Goal: Understand process/instructions

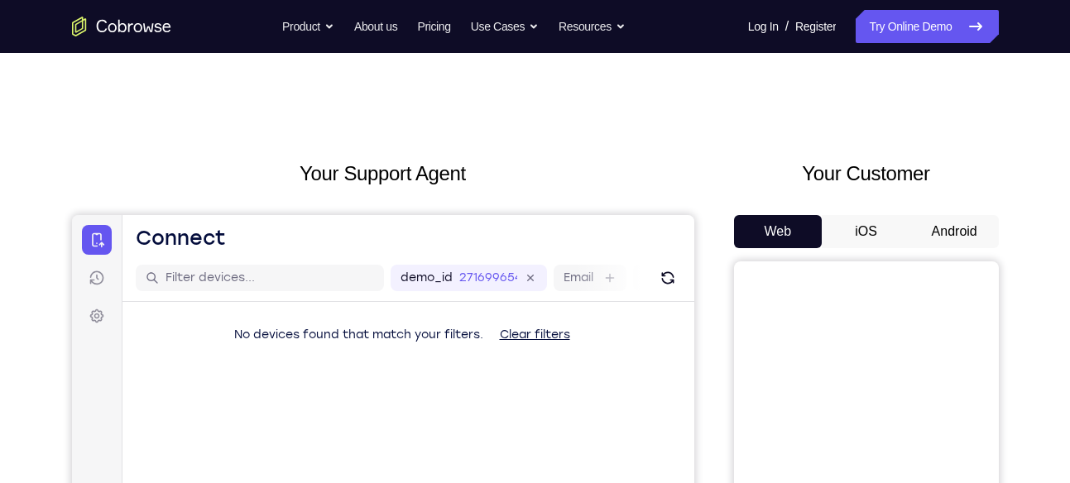
click at [922, 230] on button "Android" at bounding box center [954, 231] width 89 height 33
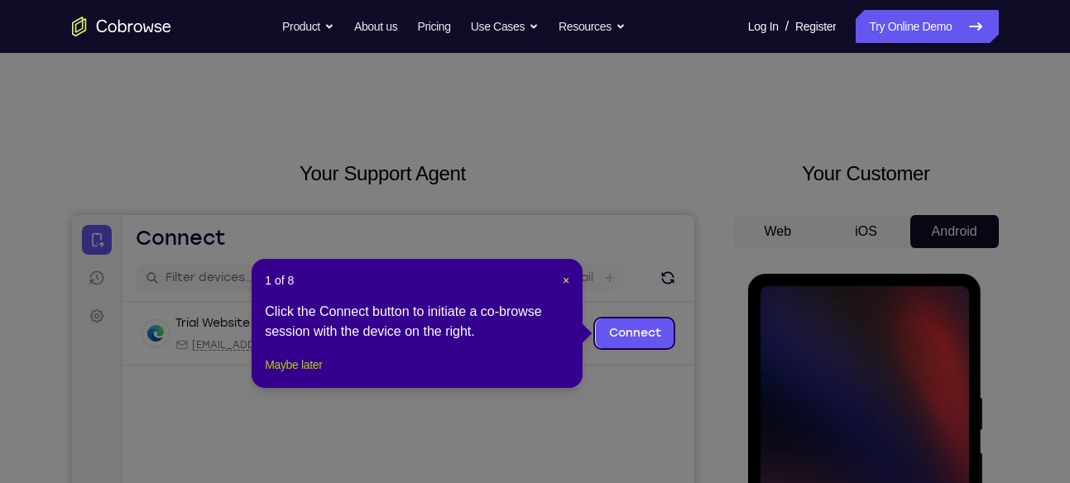
click at [318, 375] on button "Maybe later" at bounding box center [293, 365] width 57 height 20
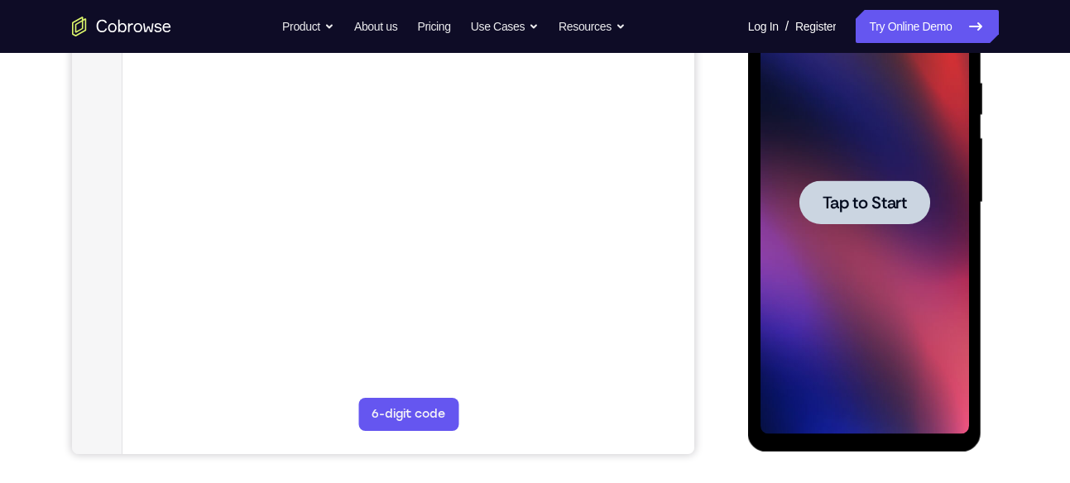
click at [877, 199] on span "Tap to Start" at bounding box center [865, 202] width 84 height 17
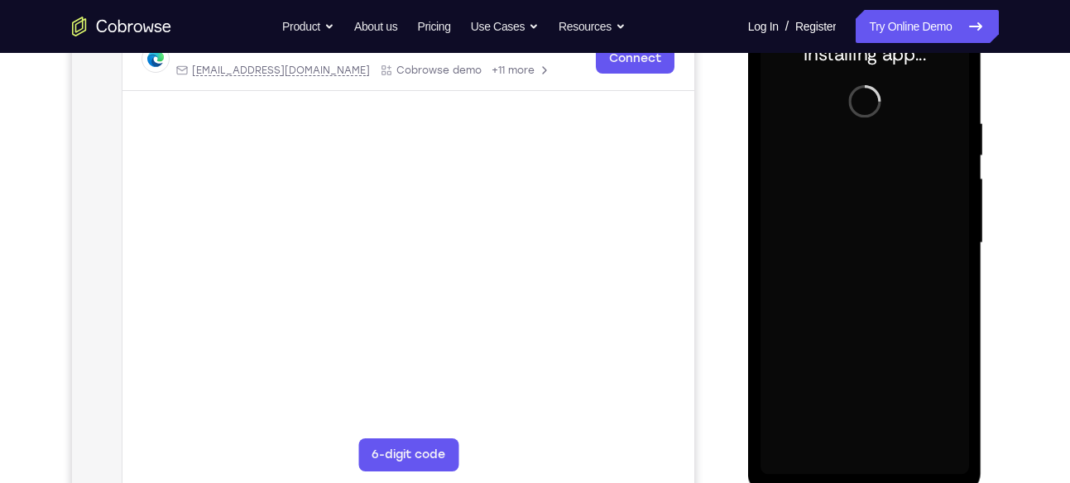
scroll to position [281, 0]
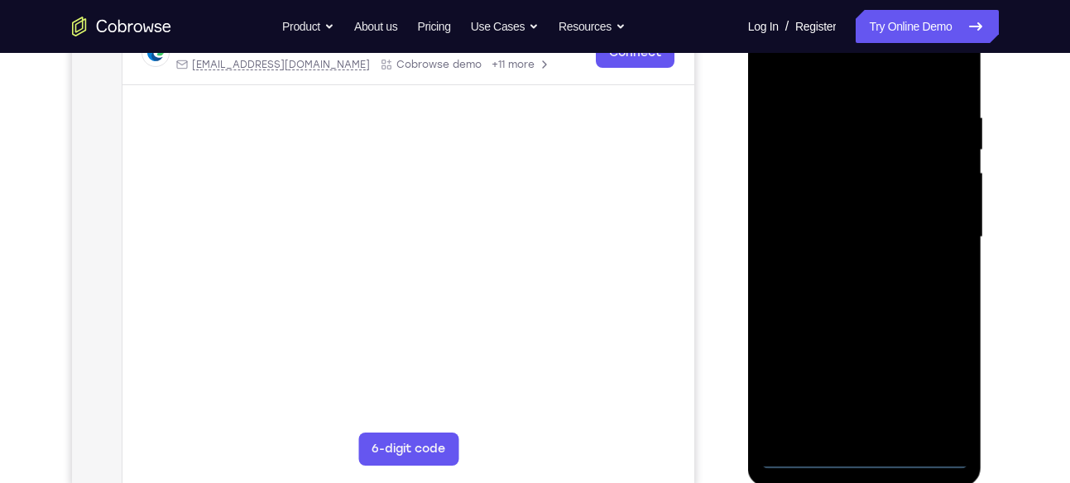
click at [866, 456] on div at bounding box center [865, 237] width 209 height 463
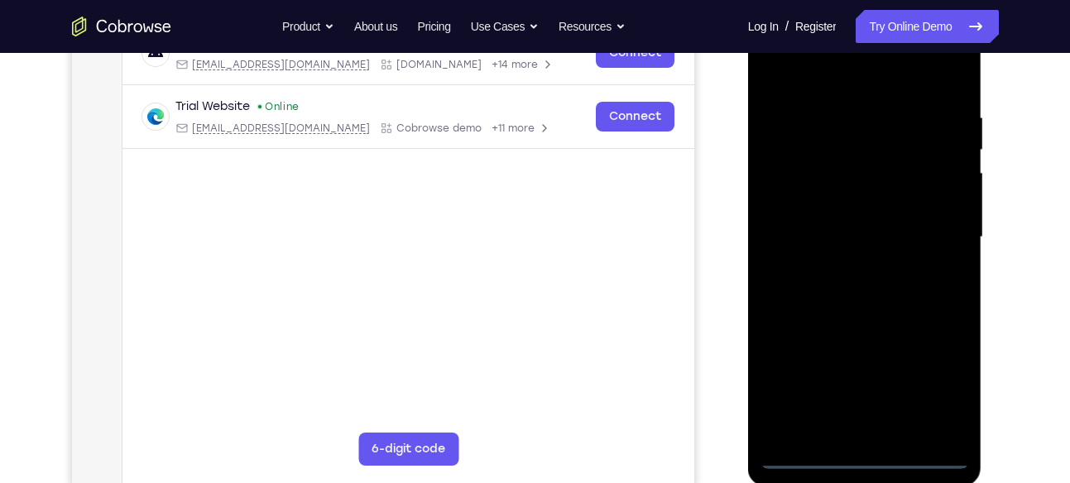
click at [929, 386] on div at bounding box center [865, 237] width 209 height 463
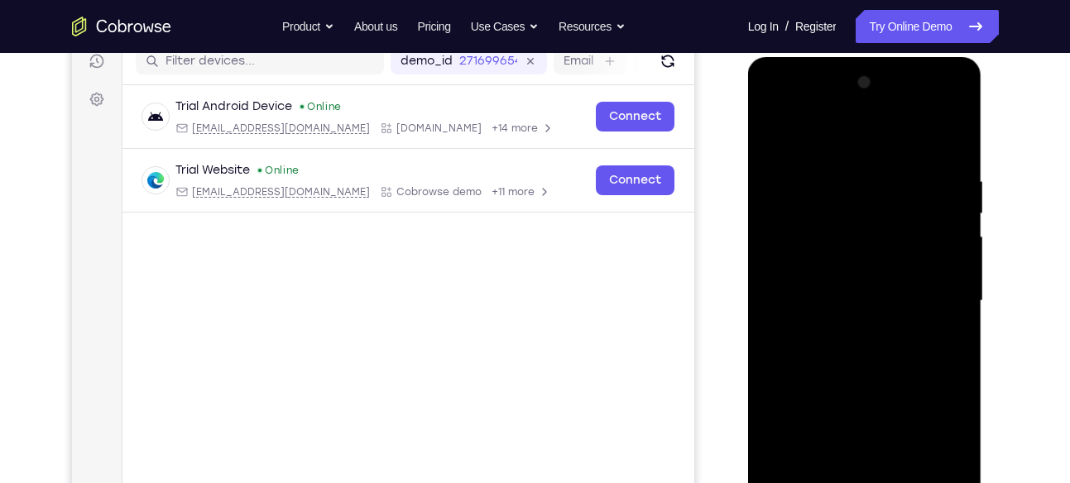
scroll to position [220, 0]
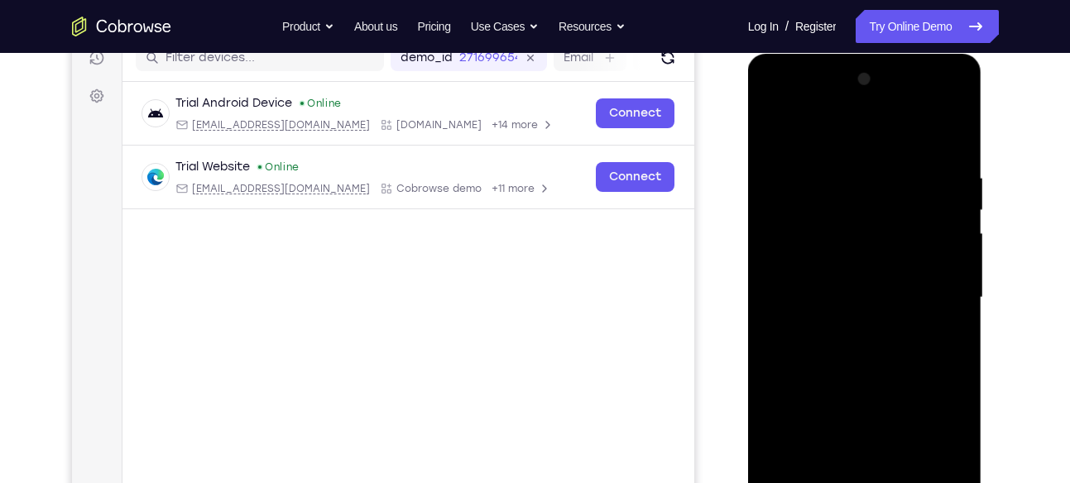
click at [823, 135] on div at bounding box center [865, 297] width 209 height 463
click at [879, 208] on div at bounding box center [865, 297] width 209 height 463
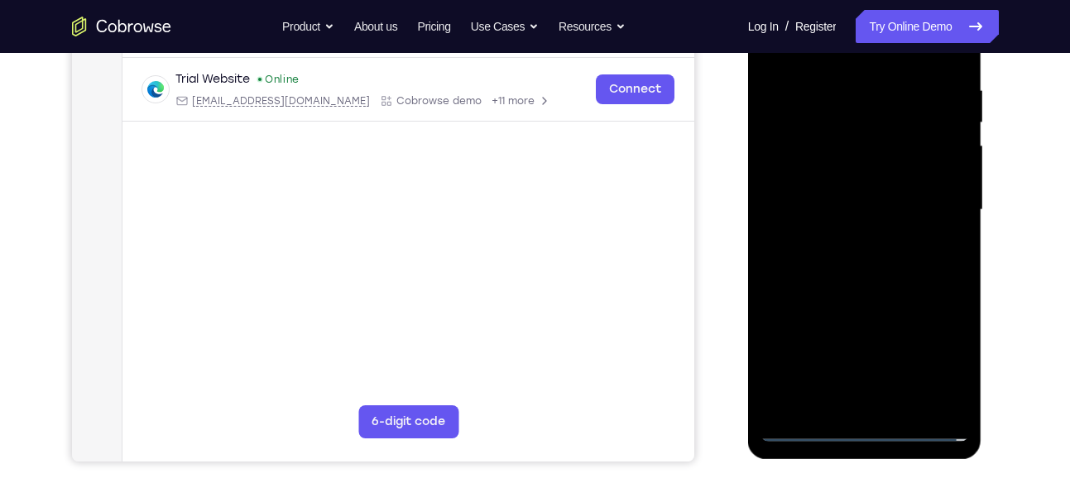
scroll to position [325, 0]
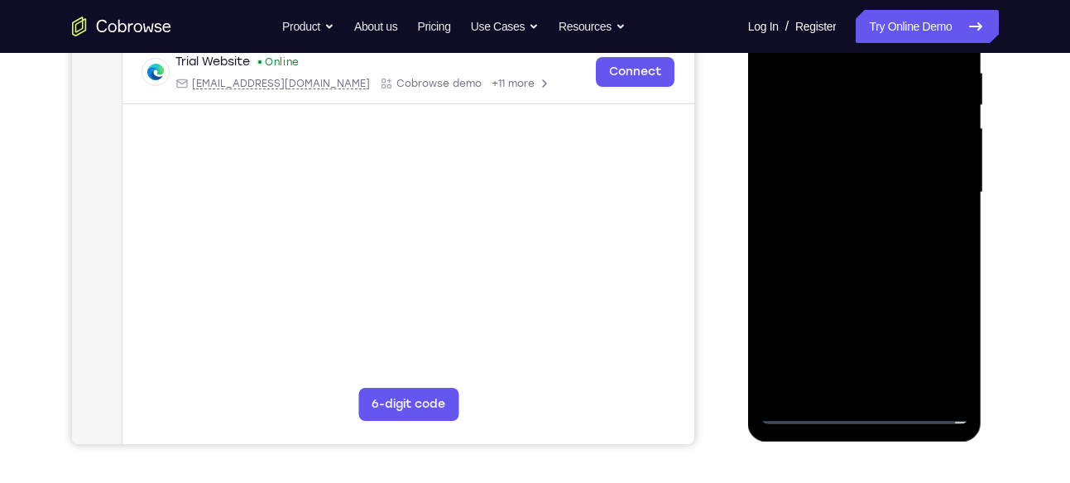
click at [889, 297] on div at bounding box center [865, 192] width 209 height 463
click at [932, 365] on div at bounding box center [865, 192] width 209 height 463
drag, startPoint x: 896, startPoint y: 246, endPoint x: 903, endPoint y: 203, distance: 43.5
click at [903, 203] on div at bounding box center [865, 192] width 209 height 463
drag, startPoint x: 898, startPoint y: 224, endPoint x: 923, endPoint y: 33, distance: 192.8
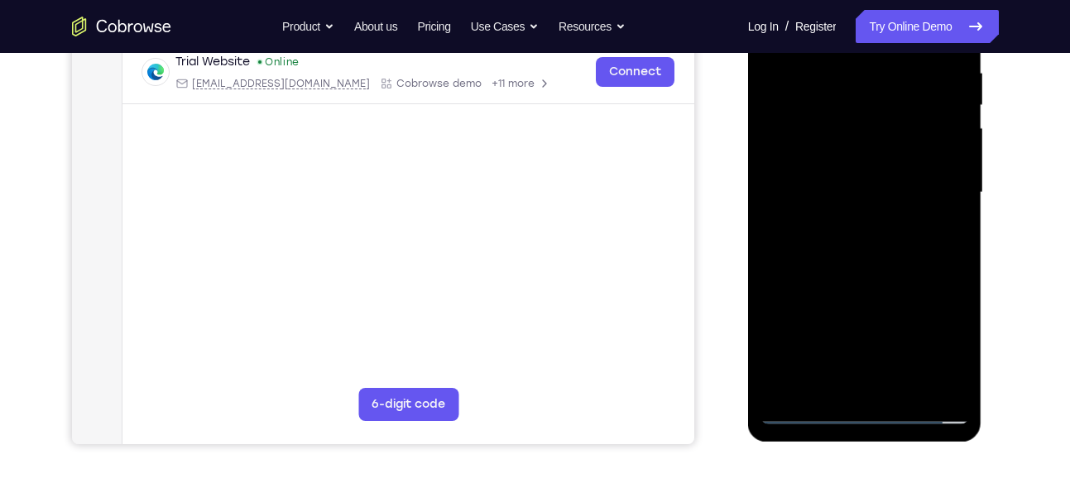
click at [923, 33] on div at bounding box center [865, 192] width 209 height 463
drag, startPoint x: 891, startPoint y: 344, endPoint x: 892, endPoint y: 245, distance: 99.3
click at [892, 245] on div at bounding box center [865, 192] width 209 height 463
drag, startPoint x: 866, startPoint y: 289, endPoint x: 914, endPoint y: 59, distance: 235.0
click at [914, 59] on div at bounding box center [865, 192] width 209 height 463
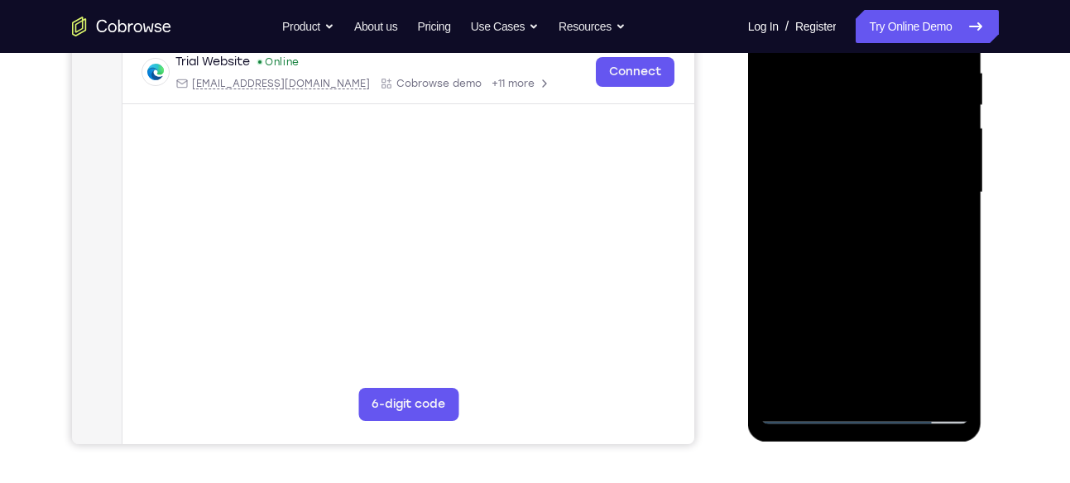
drag, startPoint x: 895, startPoint y: 251, endPoint x: 905, endPoint y: 189, distance: 62.9
click at [905, 189] on div at bounding box center [865, 192] width 209 height 463
drag, startPoint x: 900, startPoint y: 134, endPoint x: 897, endPoint y: 186, distance: 52.2
click at [897, 186] on div at bounding box center [865, 192] width 209 height 463
drag, startPoint x: 880, startPoint y: 339, endPoint x: 904, endPoint y: 123, distance: 217.3
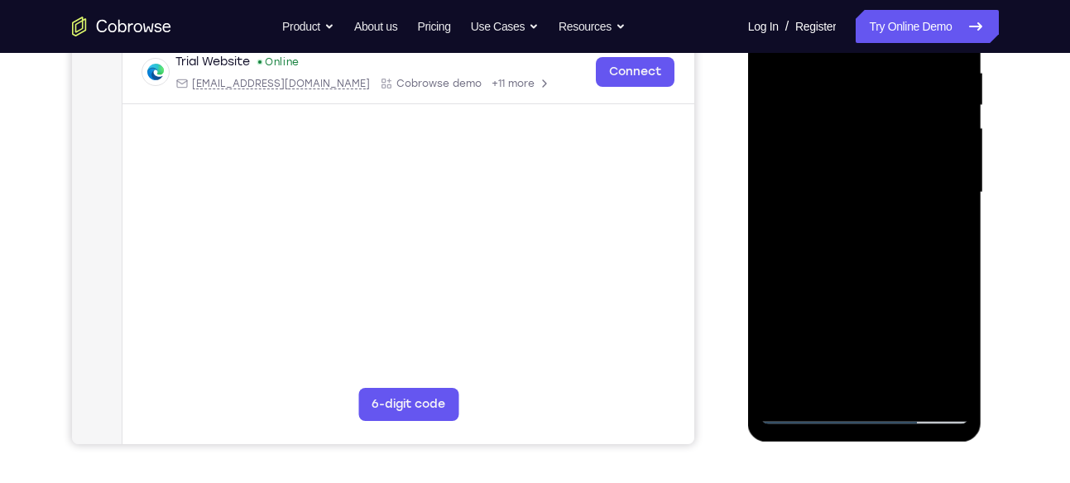
click at [904, 123] on div at bounding box center [865, 192] width 209 height 463
drag, startPoint x: 877, startPoint y: 324, endPoint x: 904, endPoint y: 185, distance: 142.3
click at [904, 185] on div at bounding box center [865, 192] width 209 height 463
drag, startPoint x: 889, startPoint y: 330, endPoint x: 927, endPoint y: 153, distance: 181.1
click at [927, 153] on div at bounding box center [865, 192] width 209 height 463
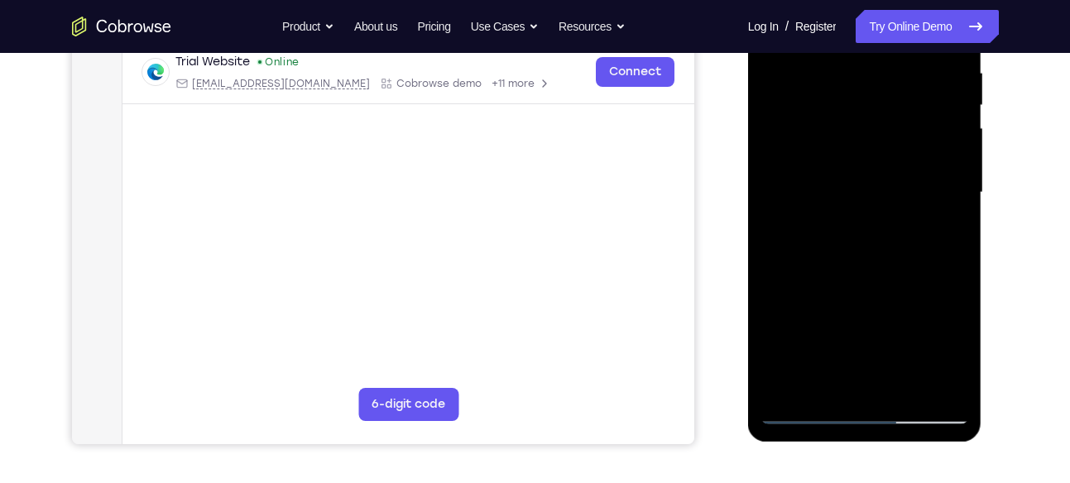
drag, startPoint x: 897, startPoint y: 294, endPoint x: 925, endPoint y: 140, distance: 156.5
click at [925, 140] on div at bounding box center [865, 192] width 209 height 463
drag, startPoint x: 890, startPoint y: 334, endPoint x: 917, endPoint y: 181, distance: 155.5
click at [917, 181] on div at bounding box center [865, 192] width 209 height 463
drag, startPoint x: 891, startPoint y: 335, endPoint x: 903, endPoint y: 170, distance: 165.9
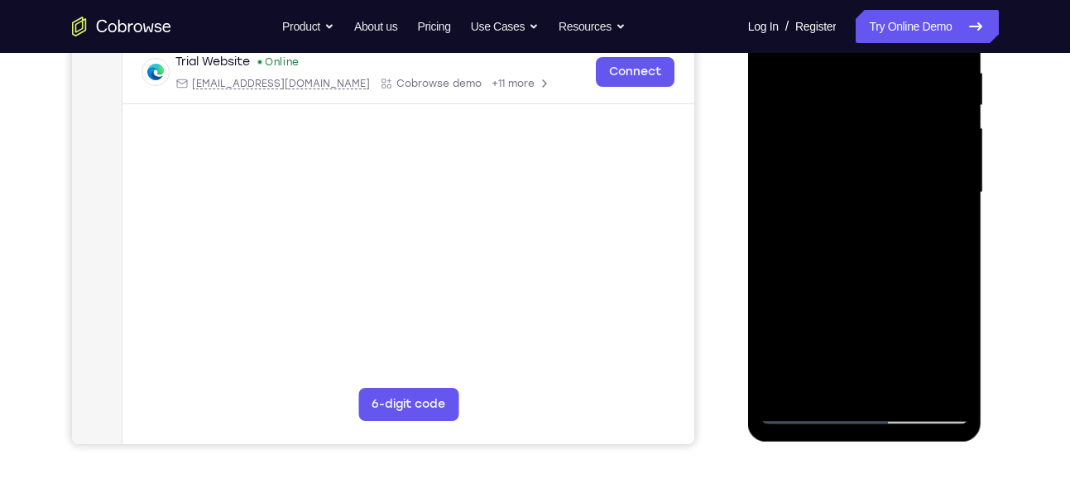
click at [903, 170] on div at bounding box center [865, 192] width 209 height 463
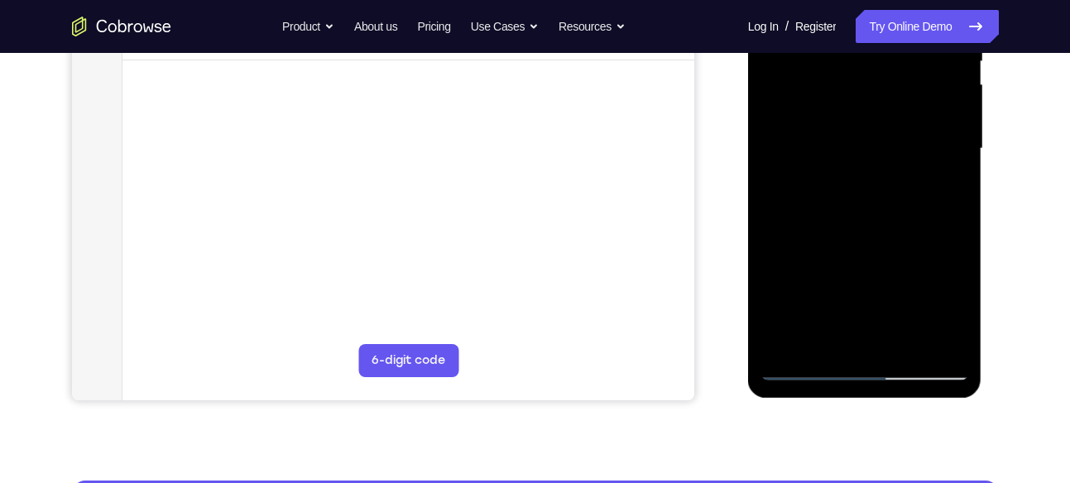
scroll to position [367, 0]
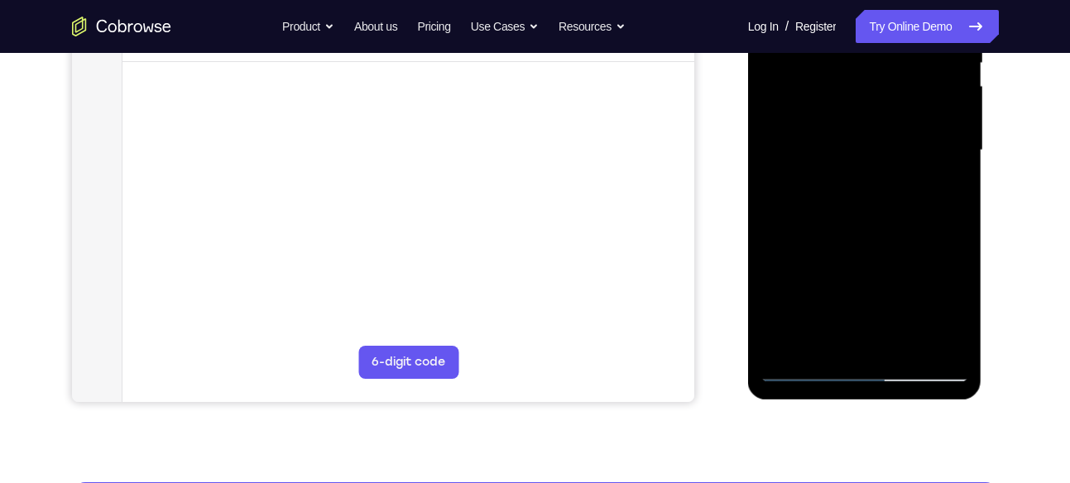
drag, startPoint x: 884, startPoint y: 309, endPoint x: 892, endPoint y: 205, distance: 103.8
click at [892, 205] on div at bounding box center [865, 150] width 209 height 463
drag, startPoint x: 864, startPoint y: 275, endPoint x: 897, endPoint y: 61, distance: 216.1
click at [897, 61] on div at bounding box center [865, 150] width 209 height 463
drag, startPoint x: 898, startPoint y: 254, endPoint x: 907, endPoint y: 145, distance: 109.6
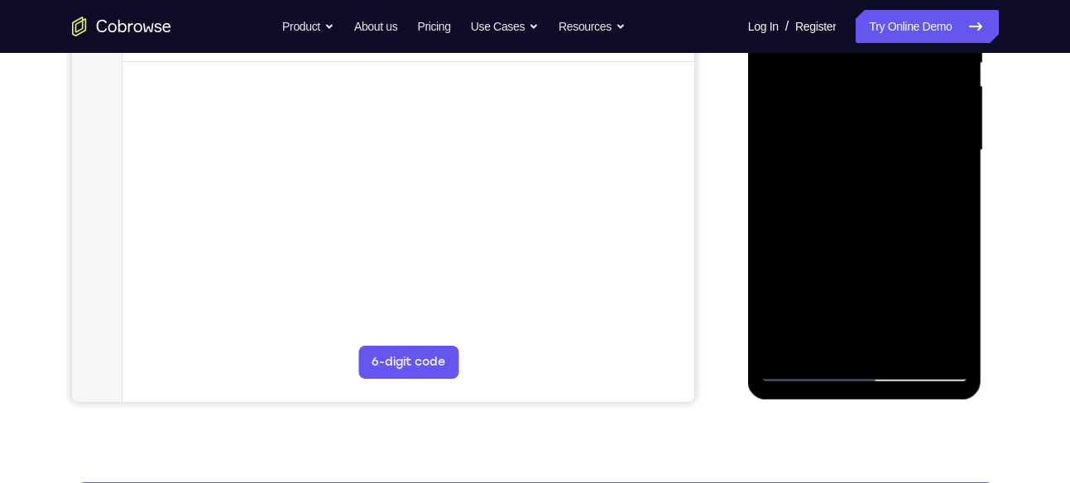
click at [907, 145] on div at bounding box center [865, 150] width 209 height 463
drag, startPoint x: 901, startPoint y: 112, endPoint x: 898, endPoint y: 191, distance: 79.5
click at [898, 191] on div at bounding box center [865, 150] width 209 height 463
drag, startPoint x: 881, startPoint y: 307, endPoint x: 901, endPoint y: 126, distance: 182.4
click at [901, 126] on div at bounding box center [865, 150] width 209 height 463
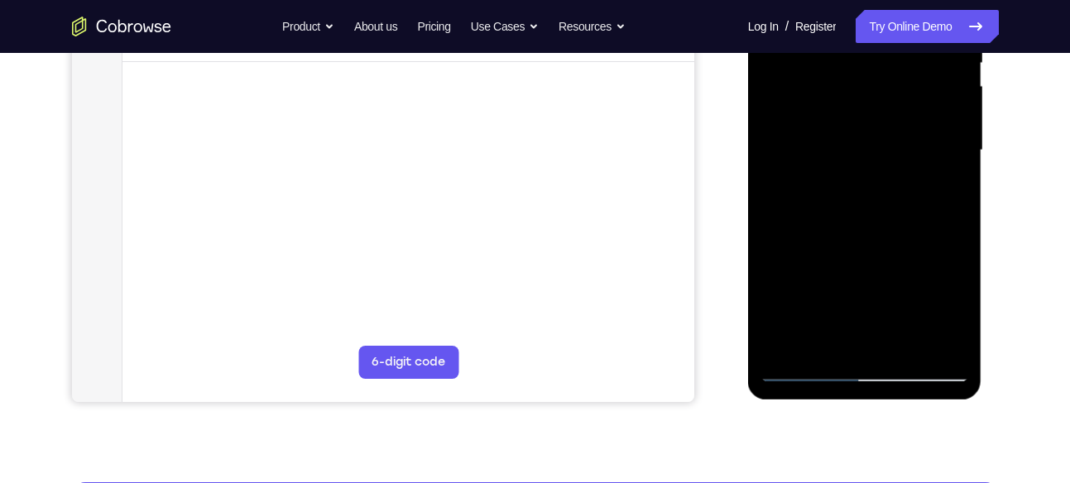
drag, startPoint x: 921, startPoint y: 311, endPoint x: 938, endPoint y: 142, distance: 170.5
click at [938, 142] on div at bounding box center [865, 150] width 209 height 463
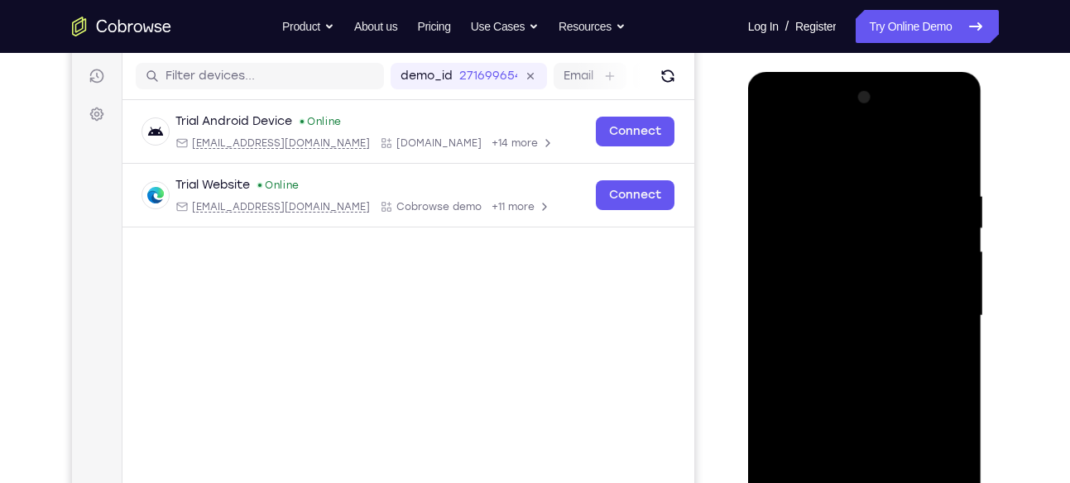
scroll to position [201, 0]
click at [847, 113] on div at bounding box center [865, 316] width 209 height 463
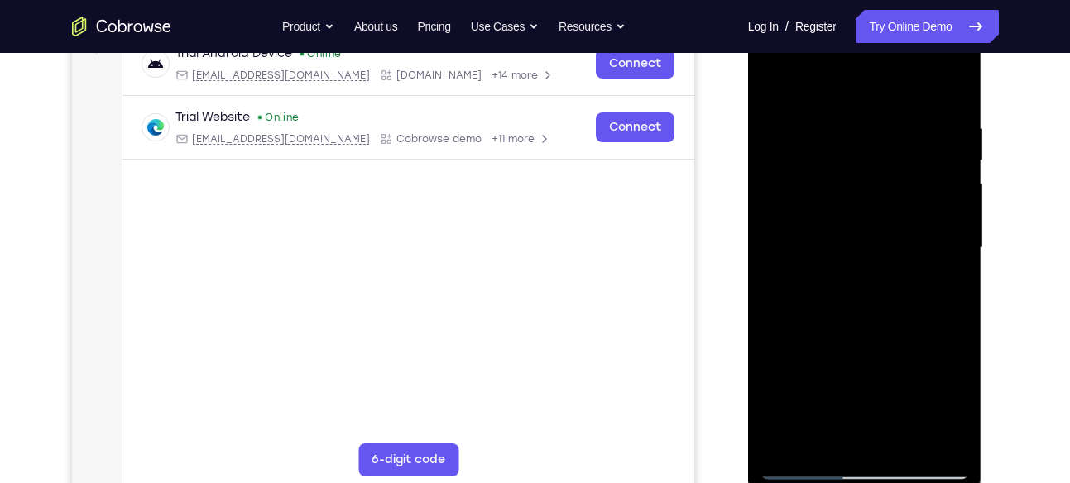
scroll to position [267, 0]
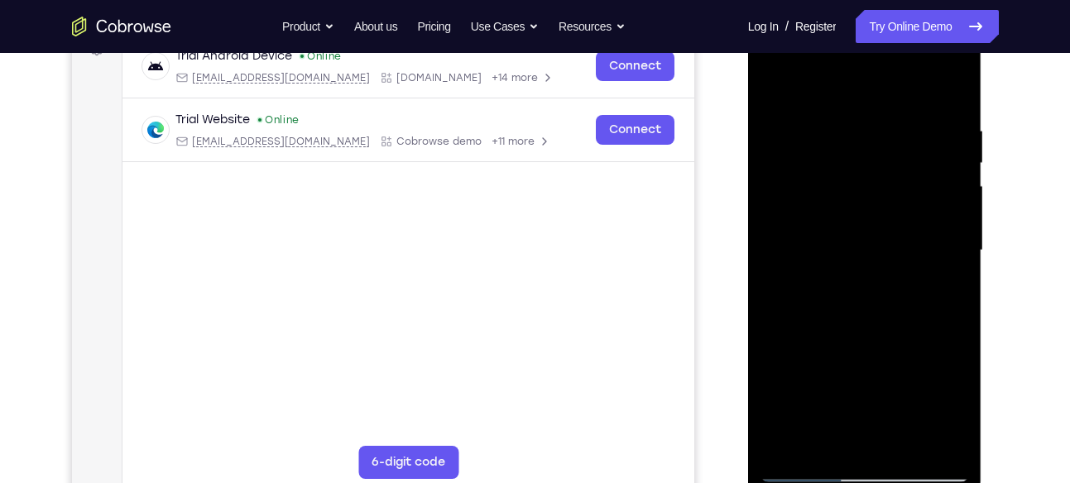
click at [870, 114] on div at bounding box center [865, 250] width 209 height 463
click at [853, 113] on div at bounding box center [865, 250] width 209 height 463
click at [824, 197] on div at bounding box center [865, 250] width 209 height 463
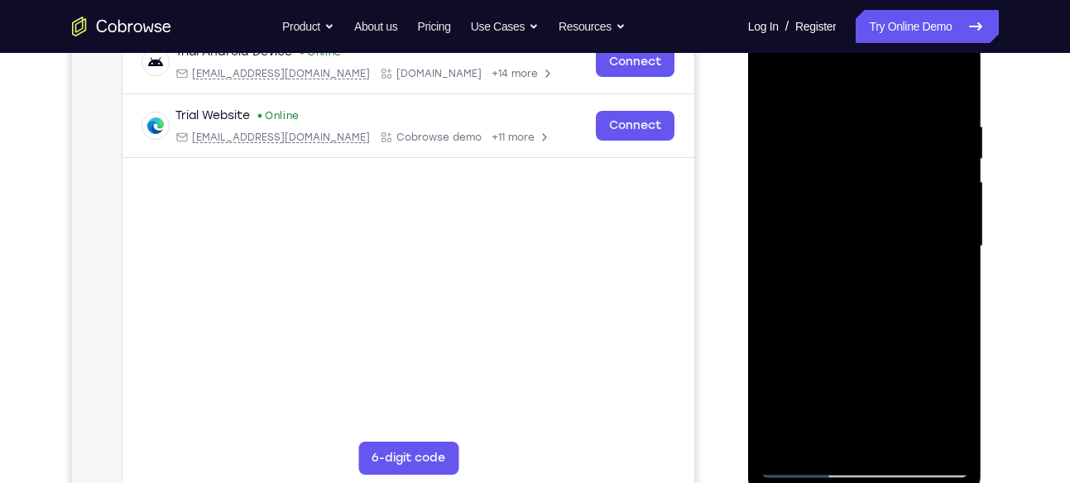
click at [877, 103] on div at bounding box center [865, 246] width 209 height 463
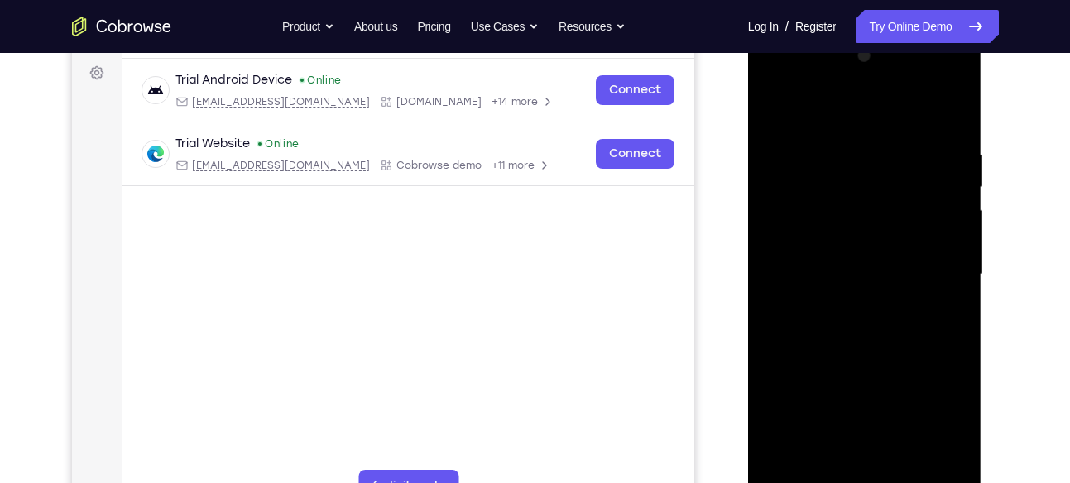
scroll to position [242, 0]
click at [878, 134] on div at bounding box center [865, 275] width 209 height 463
click at [877, 133] on div at bounding box center [865, 275] width 209 height 463
click at [878, 177] on div at bounding box center [865, 275] width 209 height 463
click at [818, 132] on div at bounding box center [865, 275] width 209 height 463
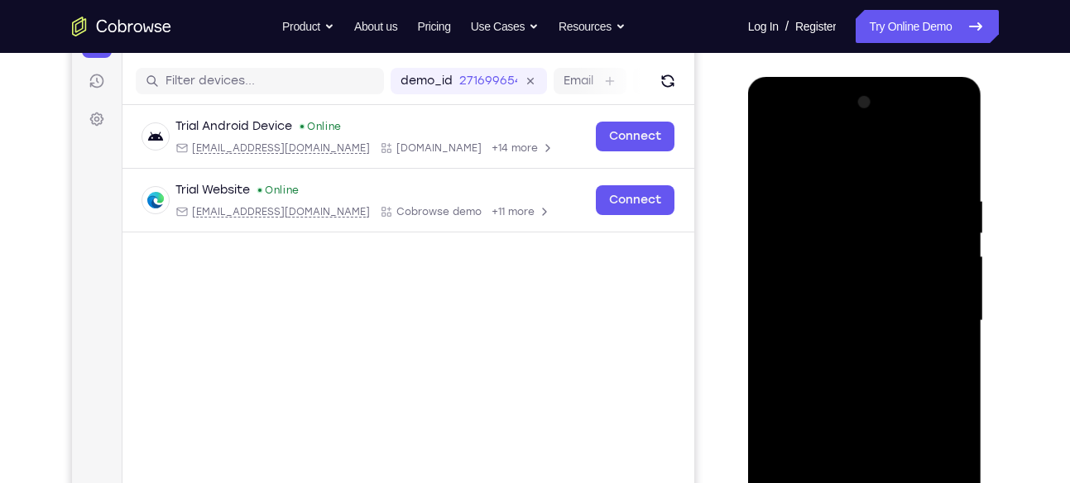
scroll to position [190, 0]
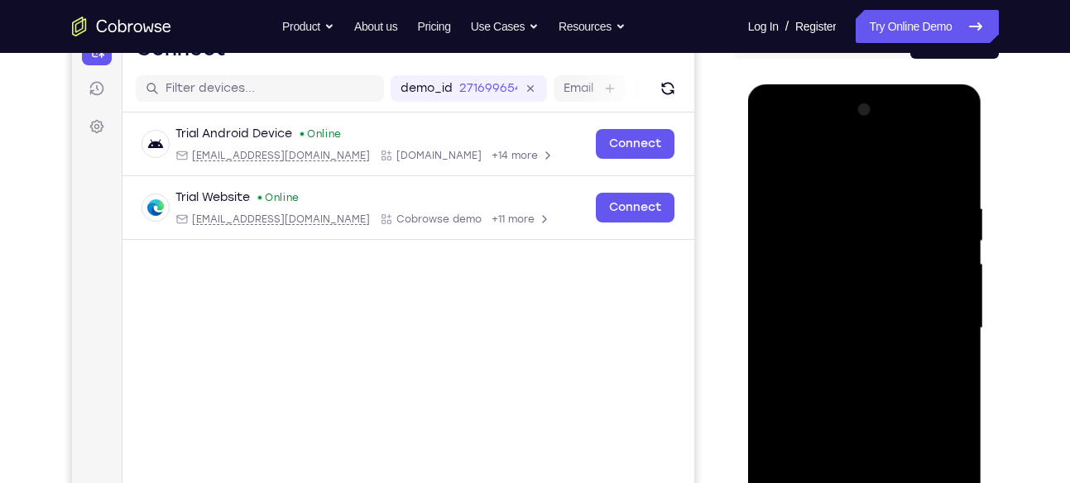
click at [838, 137] on div at bounding box center [865, 328] width 209 height 463
drag, startPoint x: 838, startPoint y: 137, endPoint x: 807, endPoint y: 142, distance: 32.0
click at [807, 142] on div at bounding box center [865, 328] width 209 height 463
click at [814, 137] on div at bounding box center [865, 328] width 209 height 463
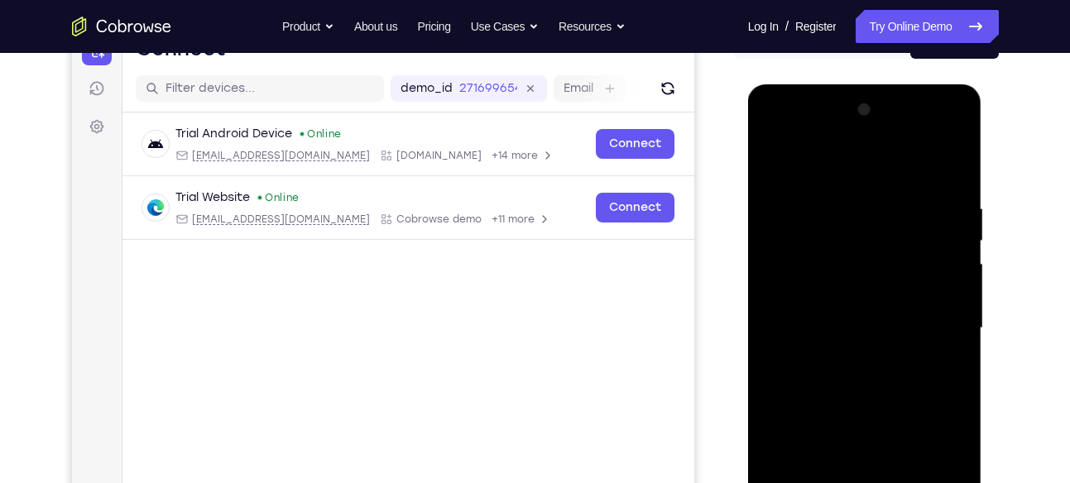
click at [819, 194] on div at bounding box center [865, 328] width 209 height 463
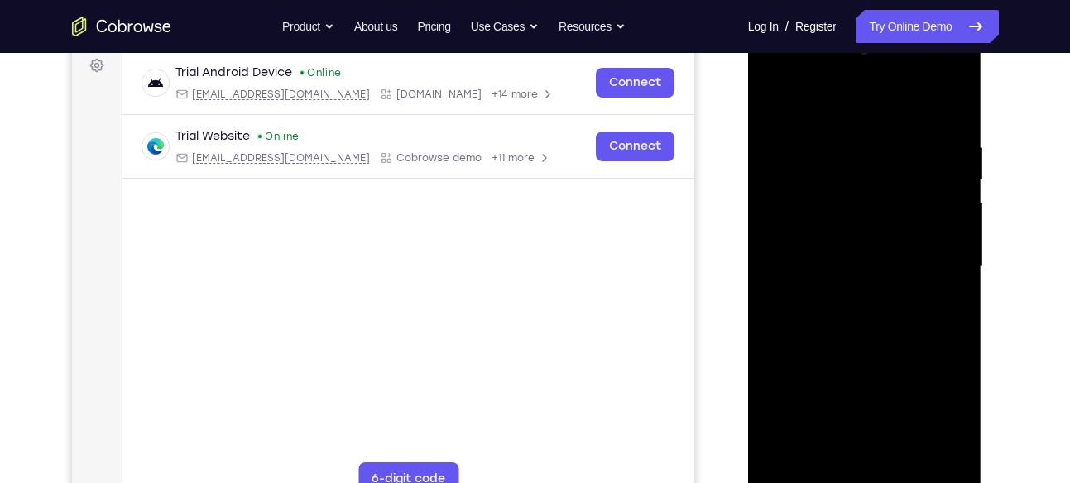
scroll to position [284, 0]
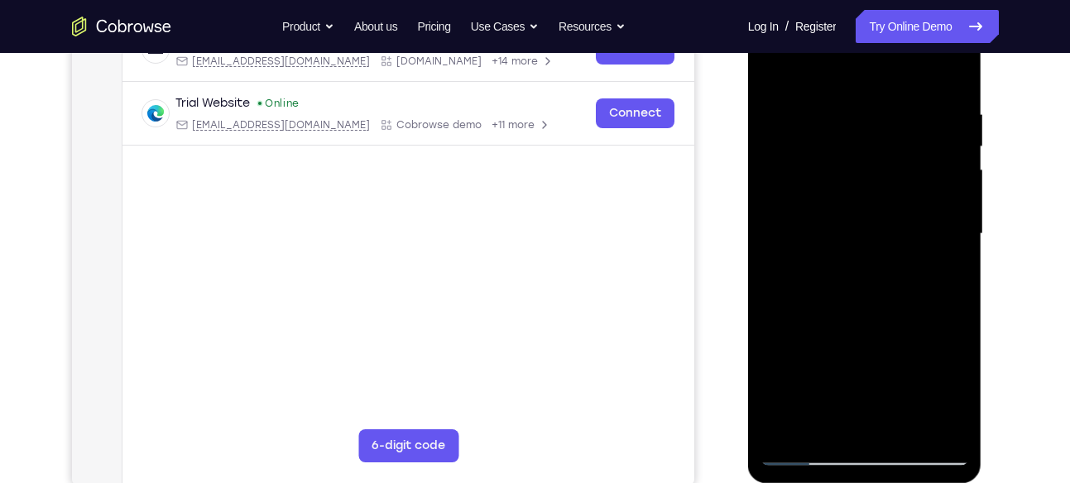
click at [836, 209] on div at bounding box center [865, 233] width 209 height 463
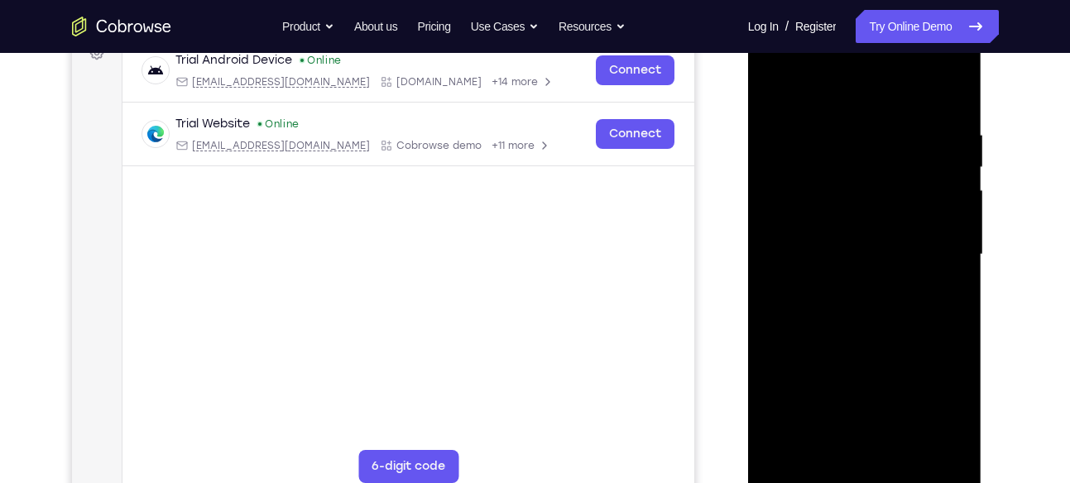
scroll to position [262, 0]
click at [835, 197] on div at bounding box center [865, 255] width 209 height 463
click at [865, 181] on div at bounding box center [865, 255] width 209 height 463
click at [849, 185] on div at bounding box center [865, 255] width 209 height 463
click at [848, 189] on div at bounding box center [865, 255] width 209 height 463
